Goal: Transaction & Acquisition: Purchase product/service

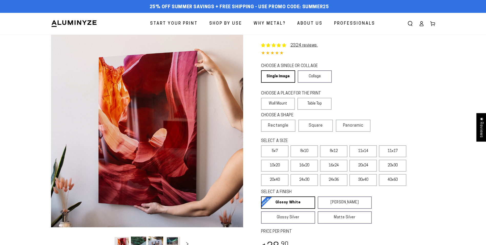
select select "**********"
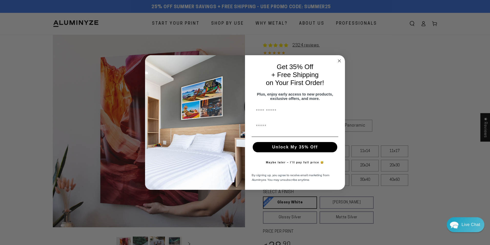
click at [340, 58] on circle "Close dialog" at bounding box center [340, 61] width 6 height 6
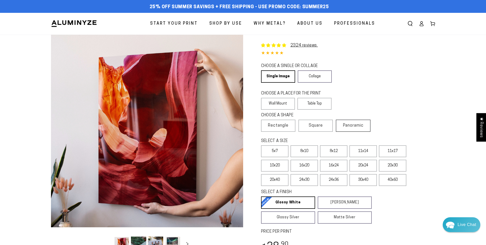
click at [353, 126] on span "Panoramic" at bounding box center [353, 125] width 21 height 4
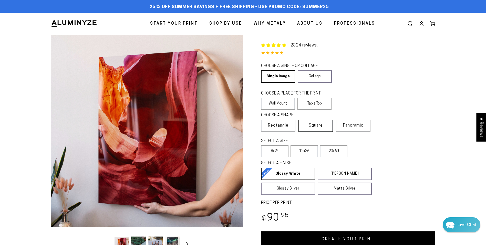
click at [315, 126] on span "Square" at bounding box center [316, 125] width 14 height 6
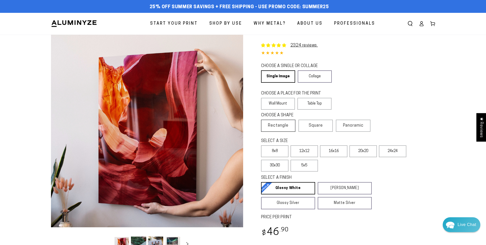
click at [271, 127] on span "Rectangle" at bounding box center [278, 125] width 21 height 6
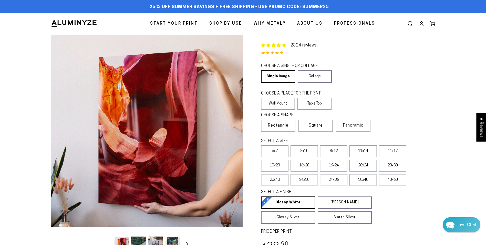
click at [334, 179] on label "24x36" at bounding box center [333, 180] width 27 height 12
click at [274, 24] on span "Why Metal?" at bounding box center [270, 23] width 32 height 7
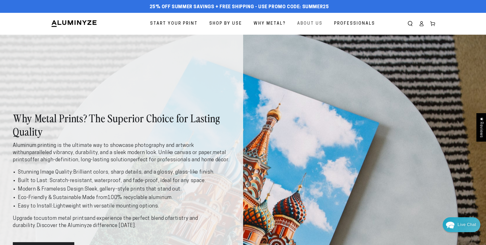
click at [304, 26] on span "About Us" at bounding box center [309, 23] width 25 height 7
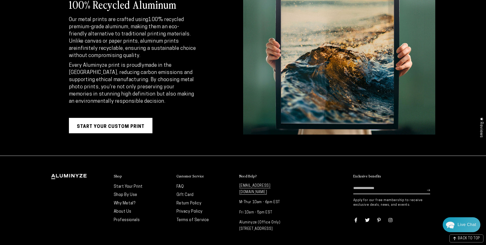
scroll to position [1002, 0]
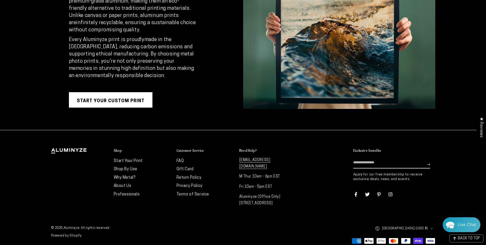
drag, startPoint x: 277, startPoint y: 160, endPoint x: 242, endPoint y: 159, distance: 35.1
drag, startPoint x: 242, startPoint y: 159, endPoint x: 288, endPoint y: 154, distance: 47.0
click at [288, 154] on details "Need Help? info@aluminyze.com M-Thur 10am - 6pm EST Fri 10am - 5pm EST Aluminyz…" at bounding box center [269, 177] width 58 height 58
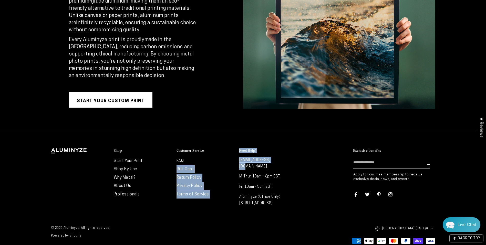
drag, startPoint x: 274, startPoint y: 160, endPoint x: 236, endPoint y: 161, distance: 38.5
click at [236, 161] on div "Shop Start Your Print Shop By Use Why Metal? About Us Professionals" at bounding box center [174, 178] width 246 height 61
drag, startPoint x: 236, startPoint y: 161, endPoint x: 289, endPoint y: 160, distance: 53.3
drag, startPoint x: 289, startPoint y: 160, endPoint x: 279, endPoint y: 160, distance: 10.3
click at [279, 160] on p "[EMAIL_ADDRESS][DOMAIN_NAME]" at bounding box center [269, 163] width 58 height 13
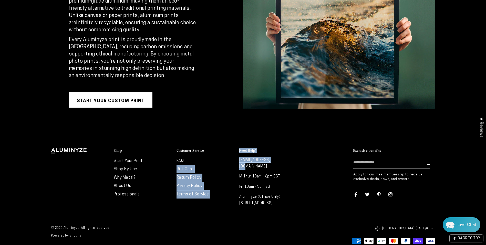
click at [279, 160] on p "[EMAIL_ADDRESS][DOMAIN_NAME]" at bounding box center [269, 163] width 58 height 13
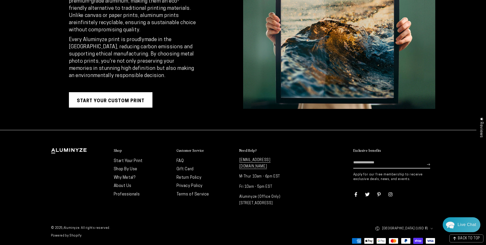
drag, startPoint x: 279, startPoint y: 160, endPoint x: 283, endPoint y: 170, distance: 11.5
click at [283, 173] on p "M-Thur 10am - 6pm EST" at bounding box center [269, 176] width 58 height 6
drag, startPoint x: 275, startPoint y: 160, endPoint x: 238, endPoint y: 162, distance: 36.7
click at [238, 162] on div "Shop Start Your Print Shop By Use Why Metal? About Us Professionals" at bounding box center [174, 178] width 246 height 61
copy link "[EMAIL_ADDRESS][DOMAIN_NAME]"
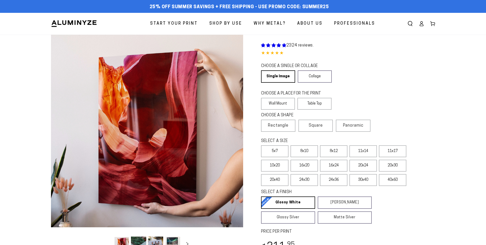
select select "**********"
